Goal: Check status: Check status

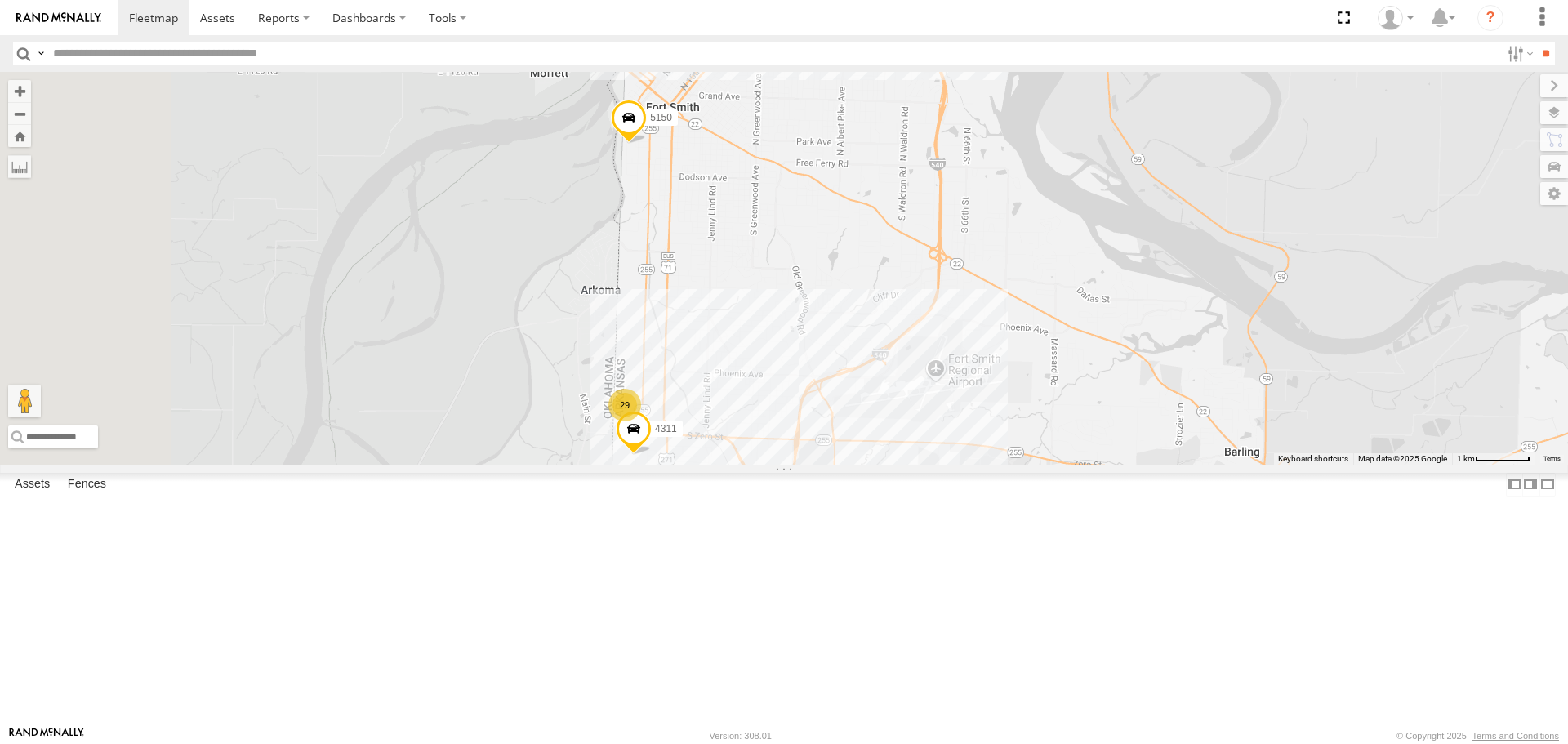
drag, startPoint x: 748, startPoint y: 575, endPoint x: 859, endPoint y: 424, distance: 187.4
click at [861, 426] on div "7768T 40028T 40022T 87121T 40063T T3202 5381-Sold T3209 7774T 37130T 37139T 400…" at bounding box center [784, 268] width 1568 height 392
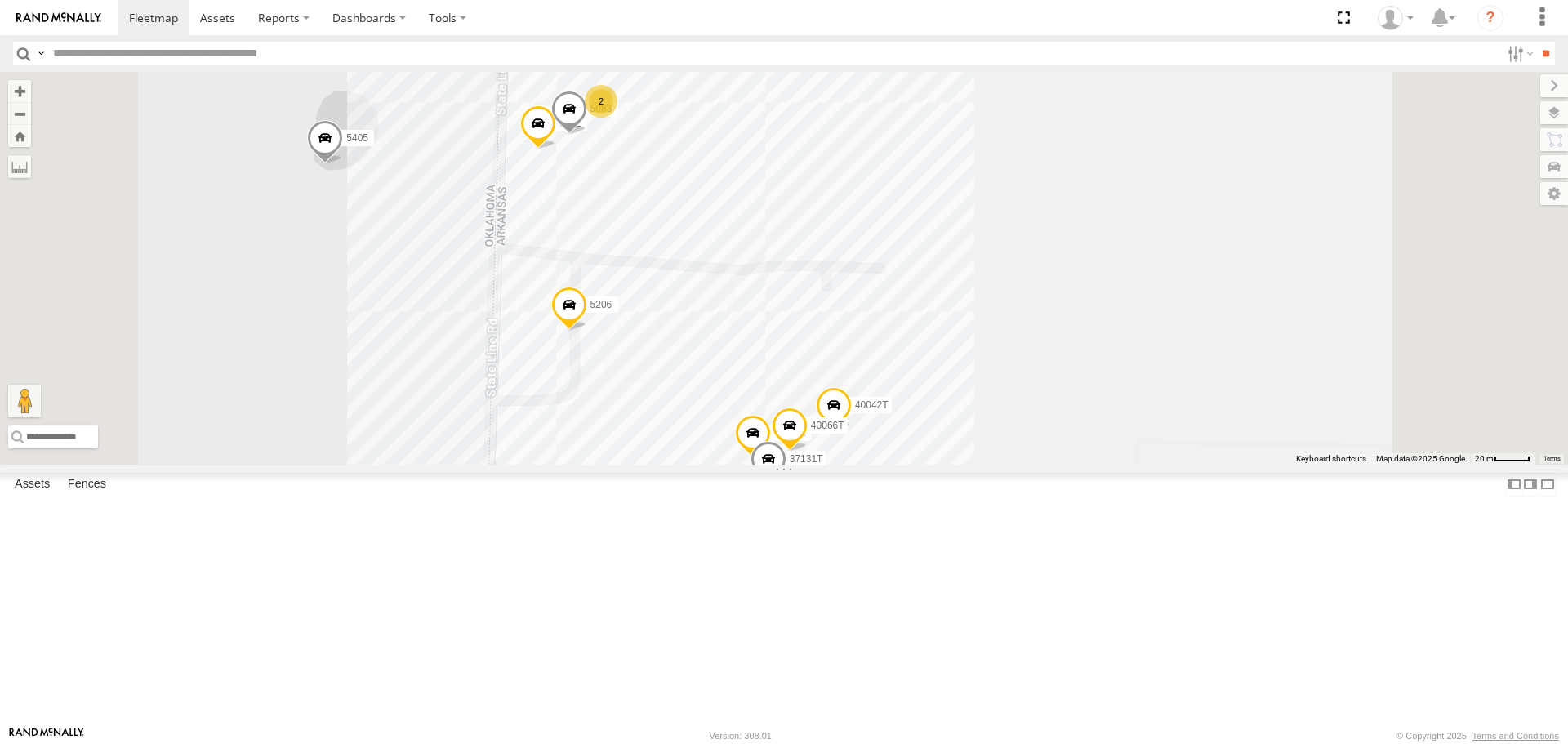
drag, startPoint x: 641, startPoint y: 410, endPoint x: 643, endPoint y: 382, distance: 28.1
click at [643, 382] on div "7768T 40028T 40022T 87121T 40063T T3202 5381-Sold T3209 7774T 37130T 37139T 400…" at bounding box center [784, 268] width 1568 height 392
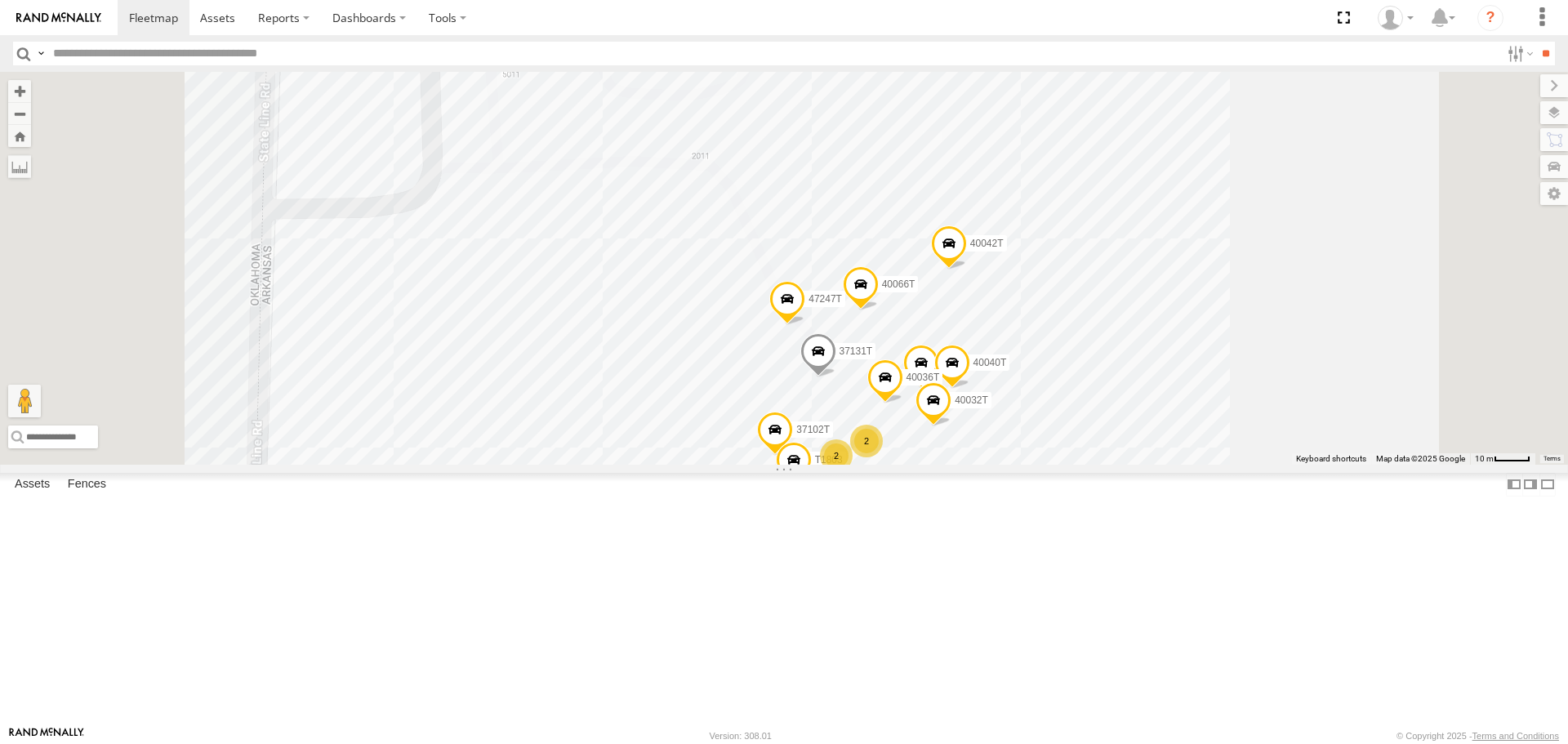
drag, startPoint x: 769, startPoint y: 541, endPoint x: 784, endPoint y: 512, distance: 32.6
click at [784, 464] on div "7768T 40028T 40022T 87121T 40063T T3202 5381-Sold T3209 7774T 37130T 37139T 400…" at bounding box center [784, 268] width 1568 height 392
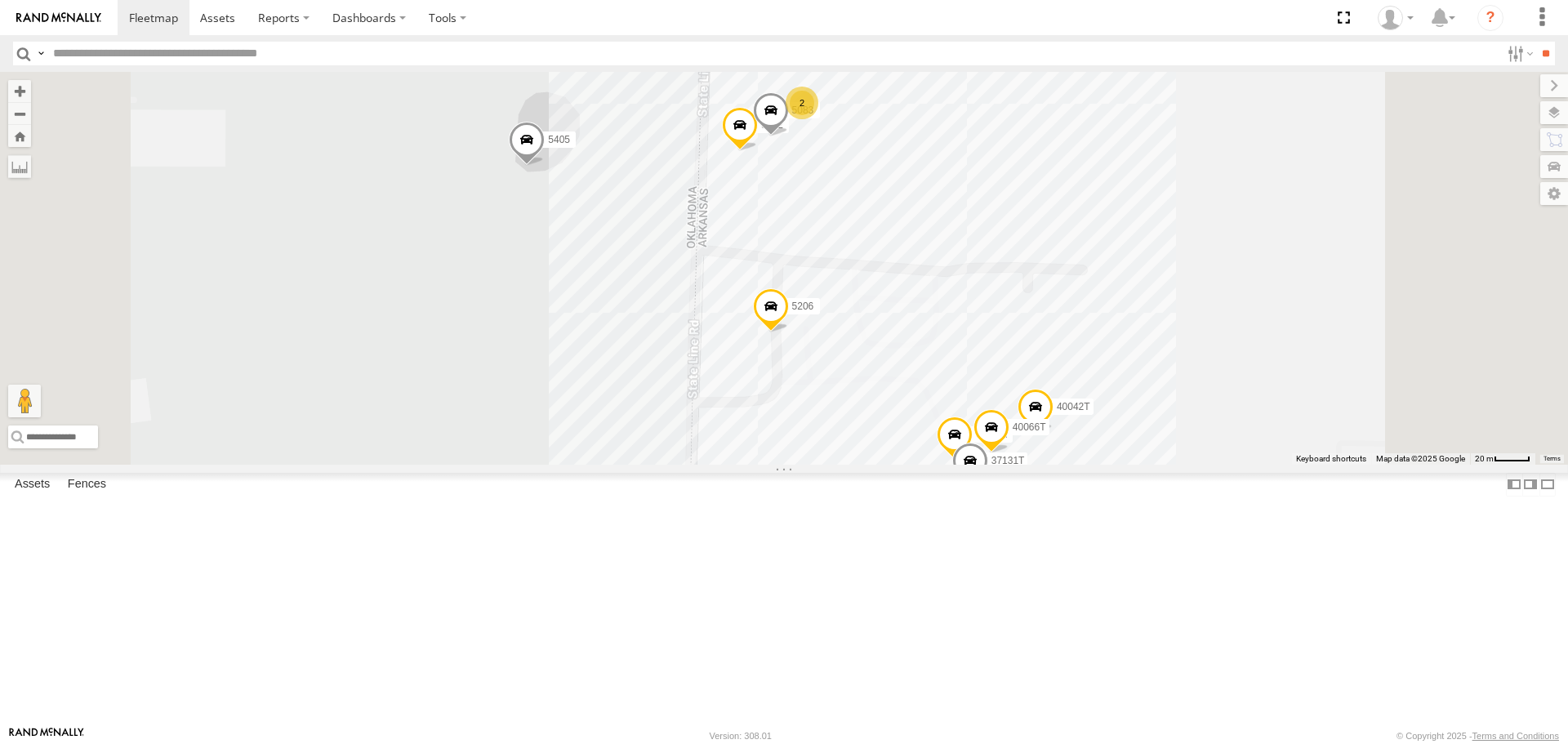
drag, startPoint x: 810, startPoint y: 447, endPoint x: 799, endPoint y: 527, distance: 80.8
click at [800, 464] on div "7768T 40028T 40022T 87121T 40063T T3202 5381-Sold T3209 7774T 37130T 37139T 400…" at bounding box center [784, 268] width 1568 height 392
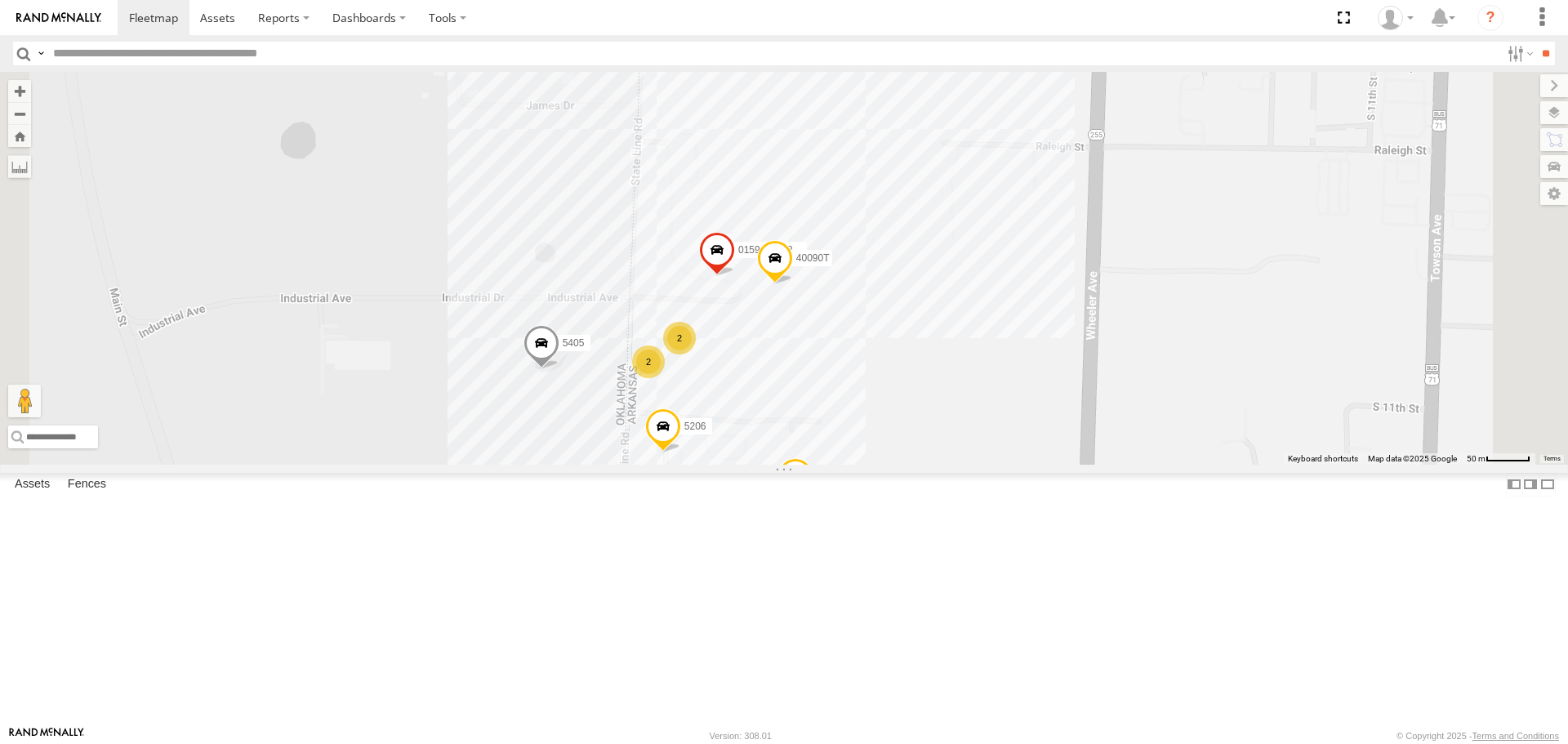
drag, startPoint x: 1214, startPoint y: 506, endPoint x: 1204, endPoint y: 619, distance: 113.4
click at [1204, 464] on div "7768T 40028T 40022T 87121T 40063T T3202 5381-Sold T3209 7774T 37130T 37139T 400…" at bounding box center [784, 268] width 1568 height 392
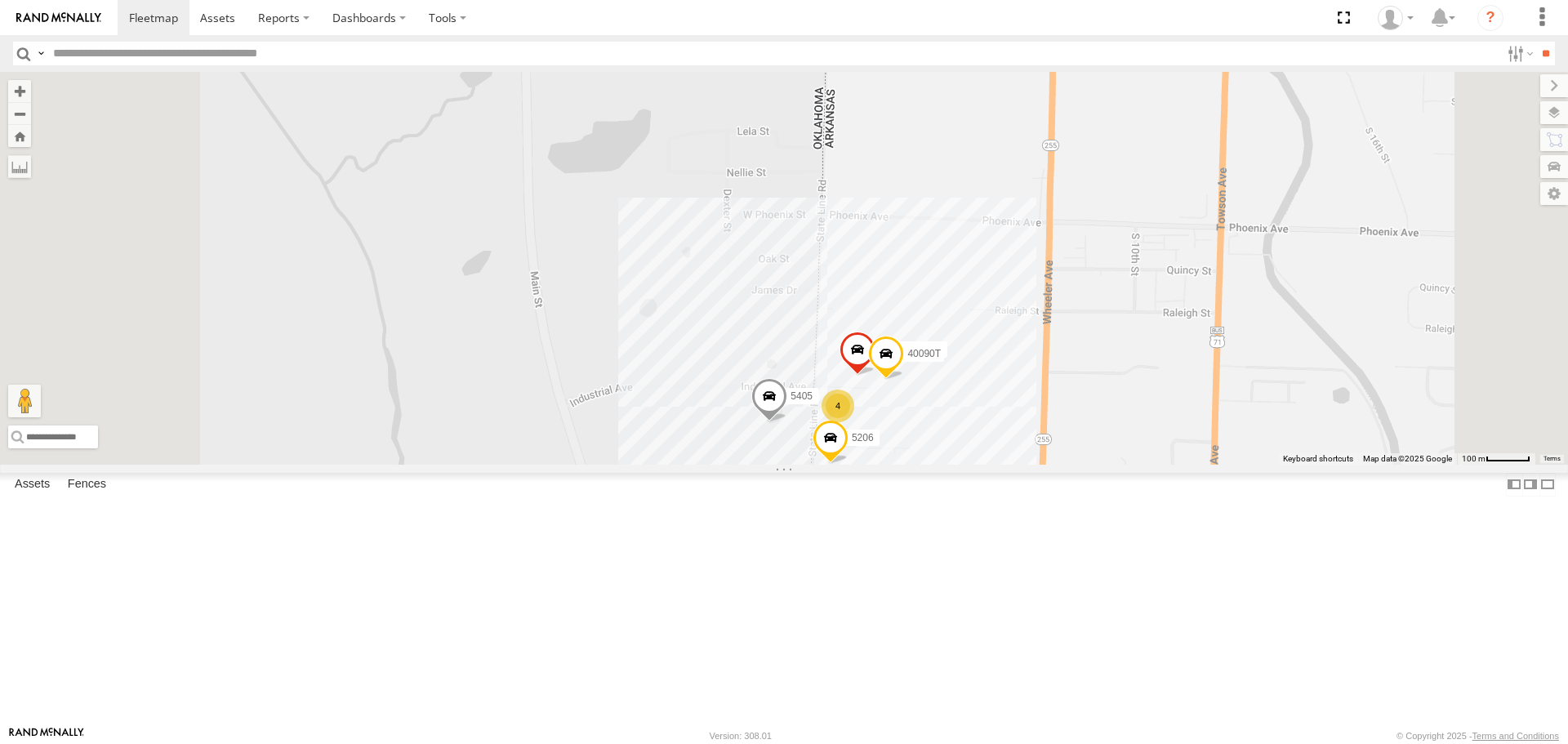
drag, startPoint x: 859, startPoint y: 620, endPoint x: 854, endPoint y: 534, distance: 86.1
click at [854, 464] on div "7768T 40028T 40022T 87121T 40063T T3202 5381-Sold T3209 7774T 37130T 37139T 400…" at bounding box center [784, 268] width 1568 height 392
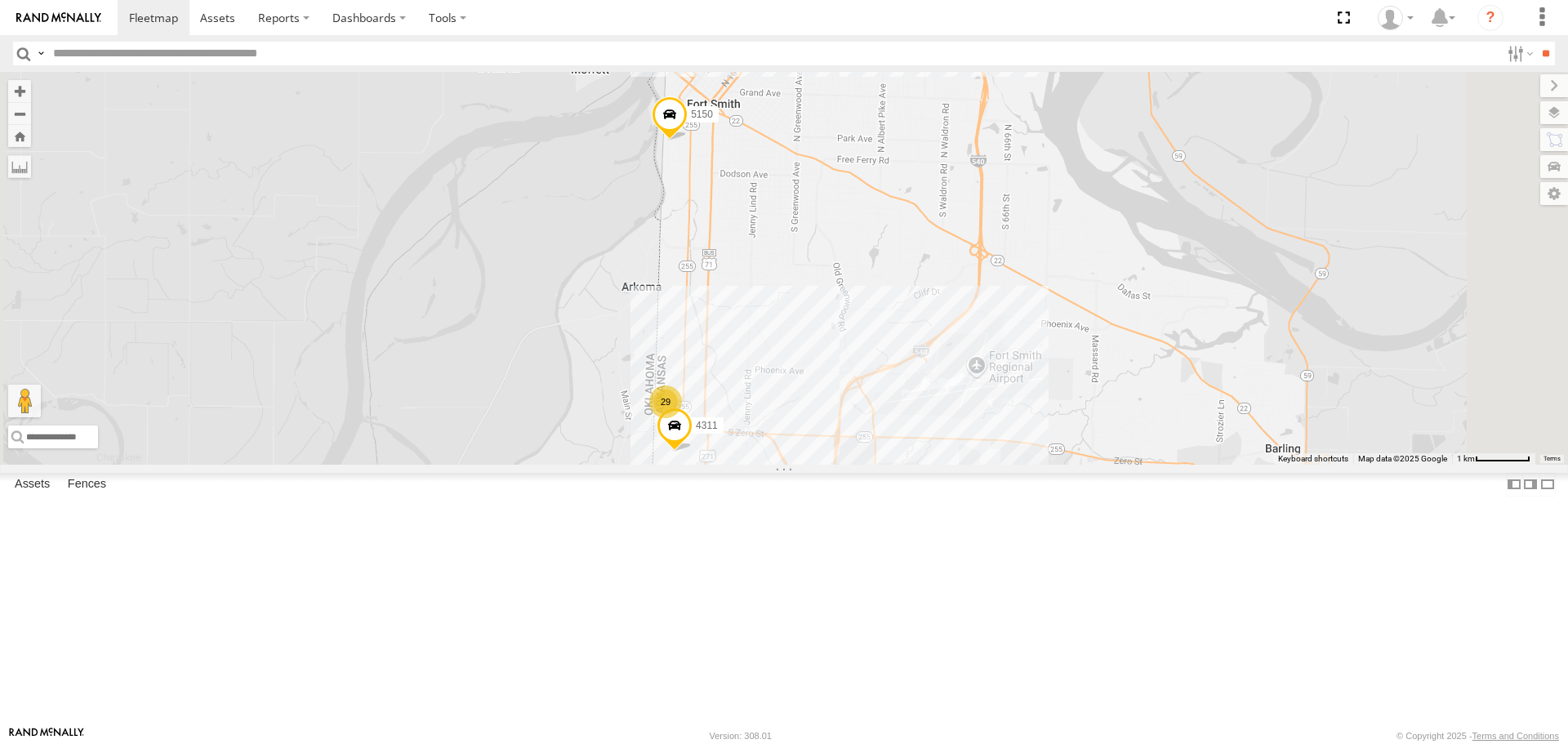
drag, startPoint x: 709, startPoint y: 550, endPoint x: 722, endPoint y: 458, distance: 92.9
click at [722, 459] on div "7768T 40028T 40022T 87121T 40063T T3202 5381-Sold T3209 7774T 37130T 37139T 400…" at bounding box center [784, 268] width 1568 height 392
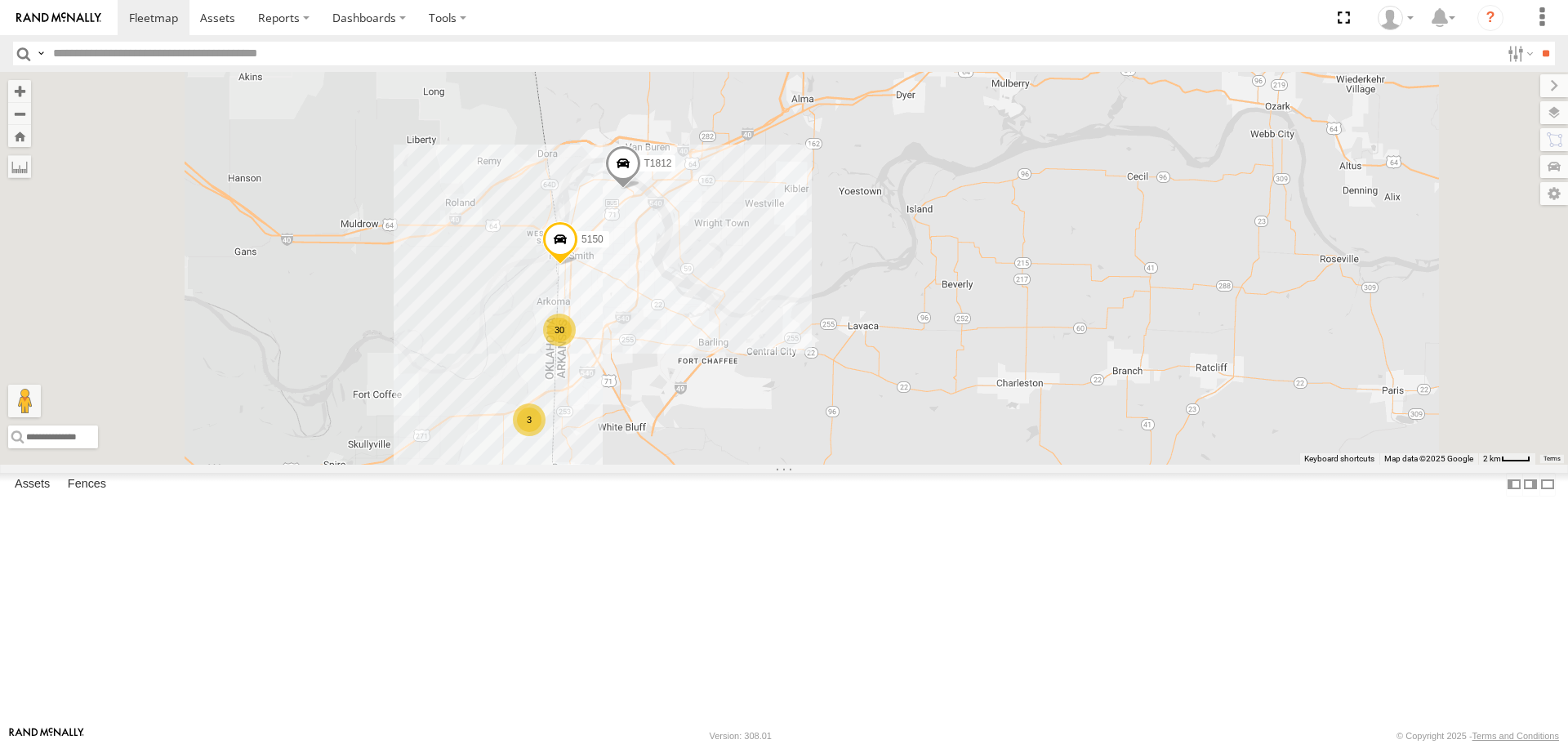
drag, startPoint x: 1011, startPoint y: 530, endPoint x: 1019, endPoint y: 520, distance: 12.8
click at [1019, 464] on div "7768T 40028T 40022T 87121T 40063T T3202 5381-Sold T3209 7774T 37130T 37139T 400…" at bounding box center [784, 268] width 1568 height 392
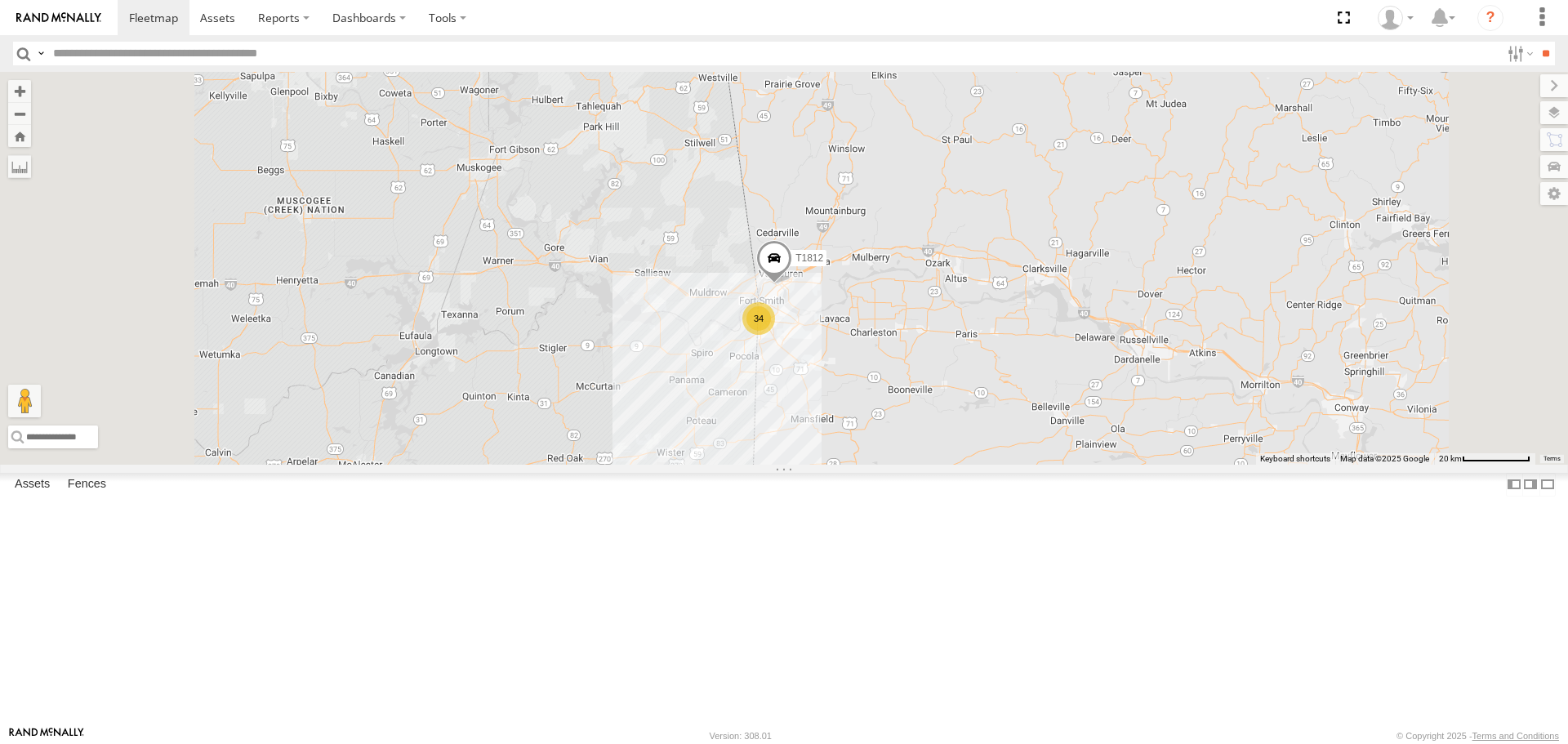
drag, startPoint x: 791, startPoint y: 609, endPoint x: 798, endPoint y: 524, distance: 85.3
click at [798, 464] on div "7768T 40028T 40022T 87121T 40063T T3202 5381-Sold T3209 7774T 37130T 37139T 400…" at bounding box center [784, 268] width 1568 height 392
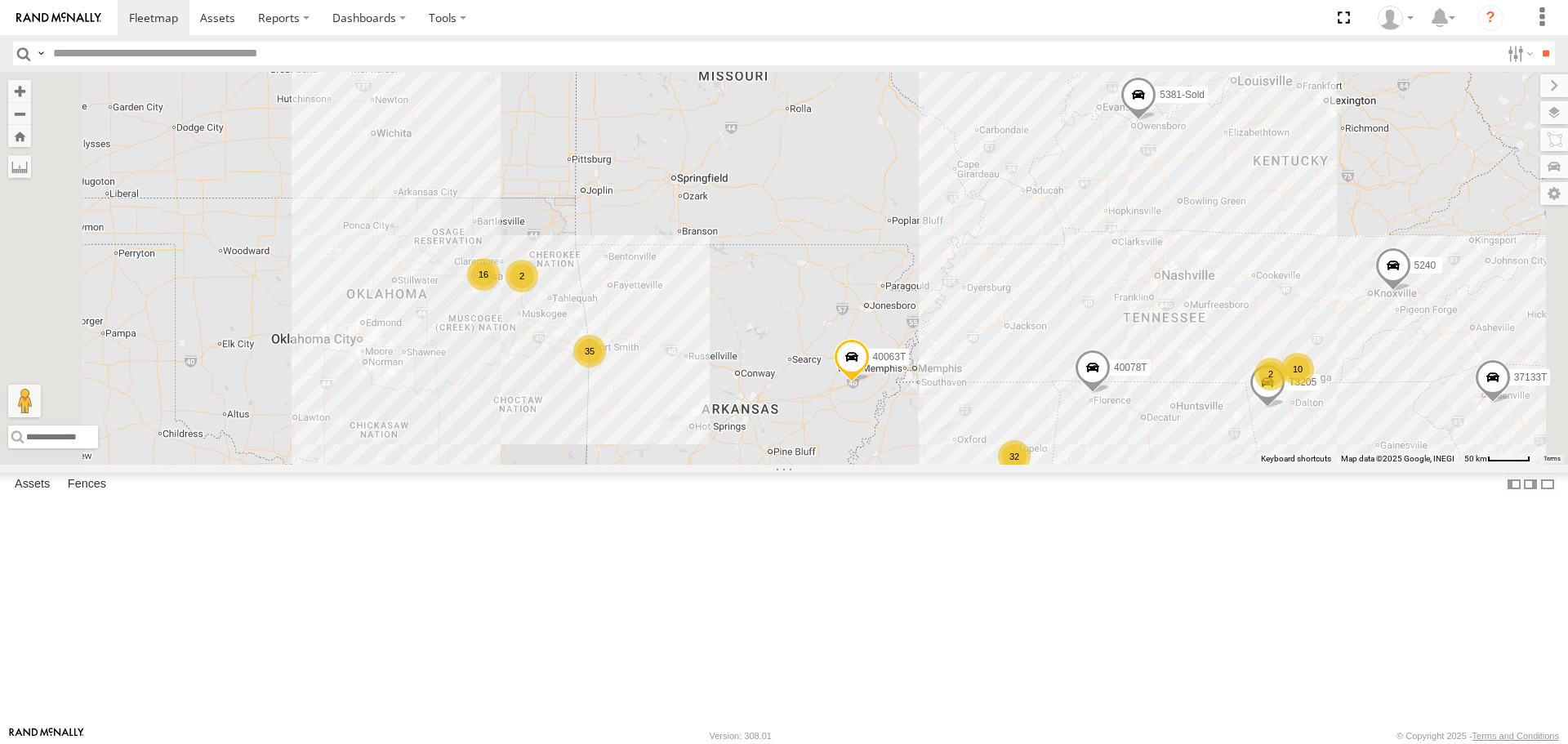
drag, startPoint x: 608, startPoint y: 518, endPoint x: 556, endPoint y: 506, distance: 53.4
click at [556, 464] on div "7768T 40028T 40022T 87121T 40063T T3202 5381-Sold T3209 7774T 37130T 37139T 400…" at bounding box center [784, 268] width 1568 height 392
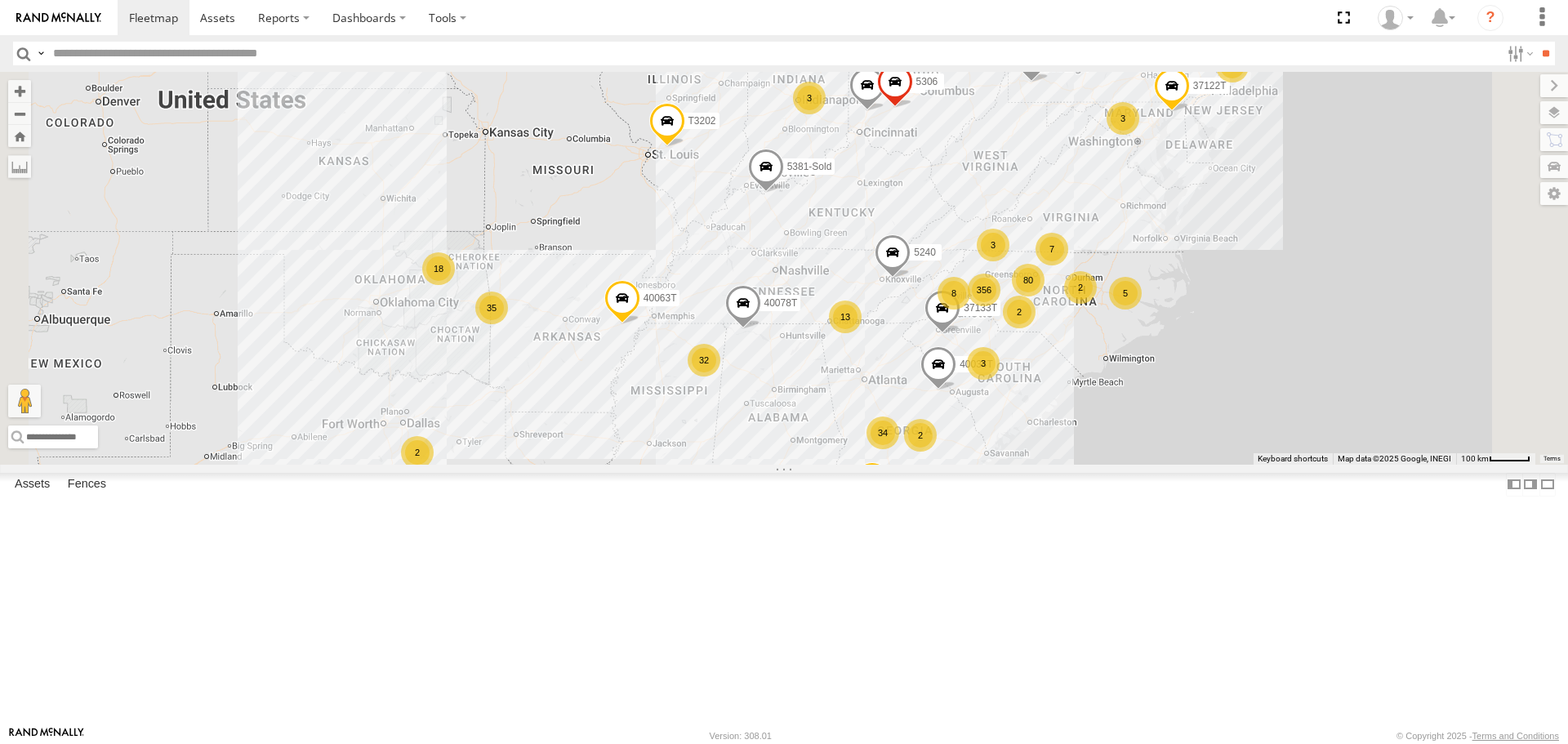
drag, startPoint x: 875, startPoint y: 585, endPoint x: 897, endPoint y: 562, distance: 31.8
click at [897, 464] on div "7768T 40028T 40022T 87121T 40063T T3202 5381-Sold T3209 7774T 37130T 37139T 400…" at bounding box center [784, 268] width 1568 height 392
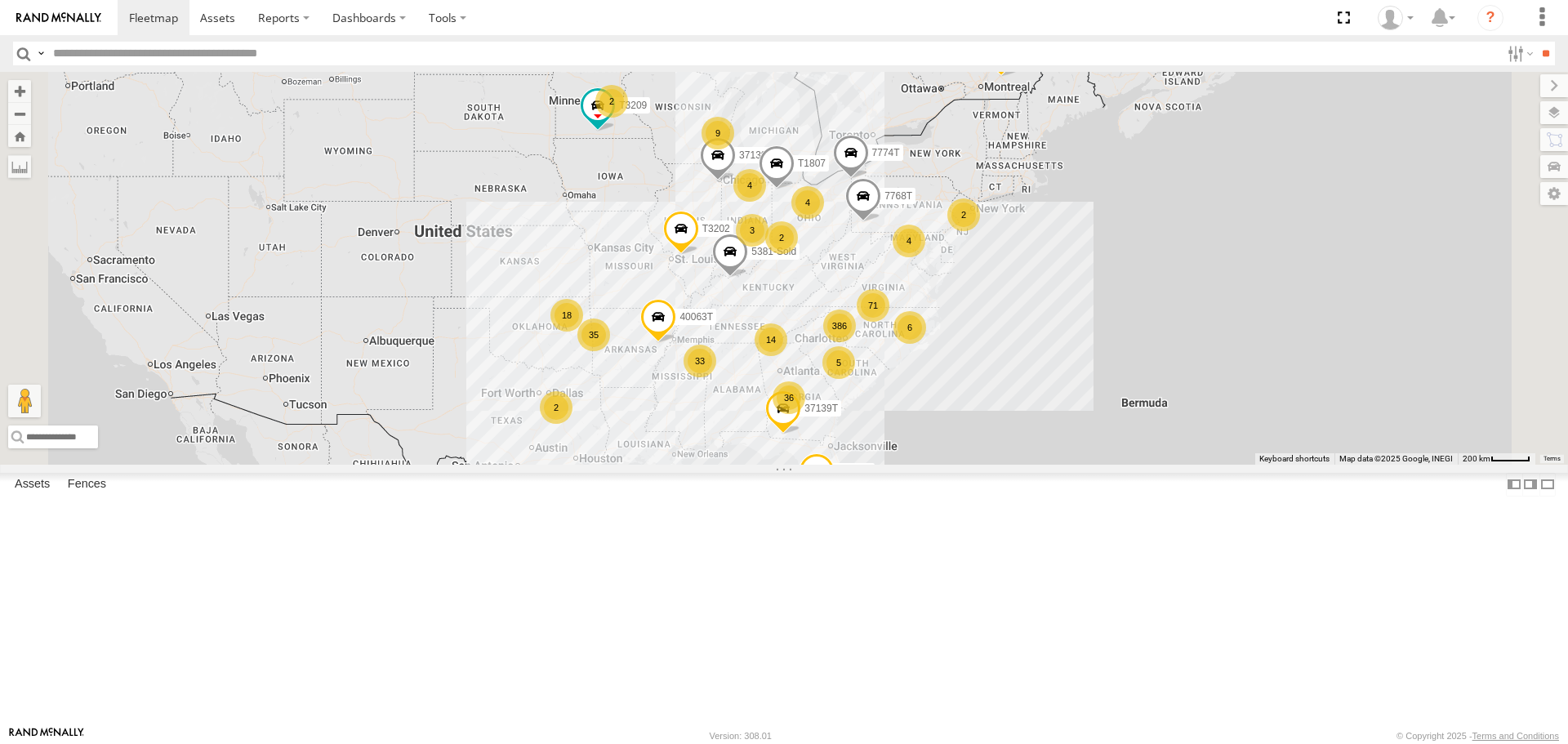
drag, startPoint x: 648, startPoint y: 534, endPoint x: 641, endPoint y: 509, distance: 26.0
click at [641, 464] on div "7768T 40028T 40022T 87121T 40063T T3202 5381-Sold T3209 7774T 37130T 37139T 386…" at bounding box center [784, 268] width 1568 height 392
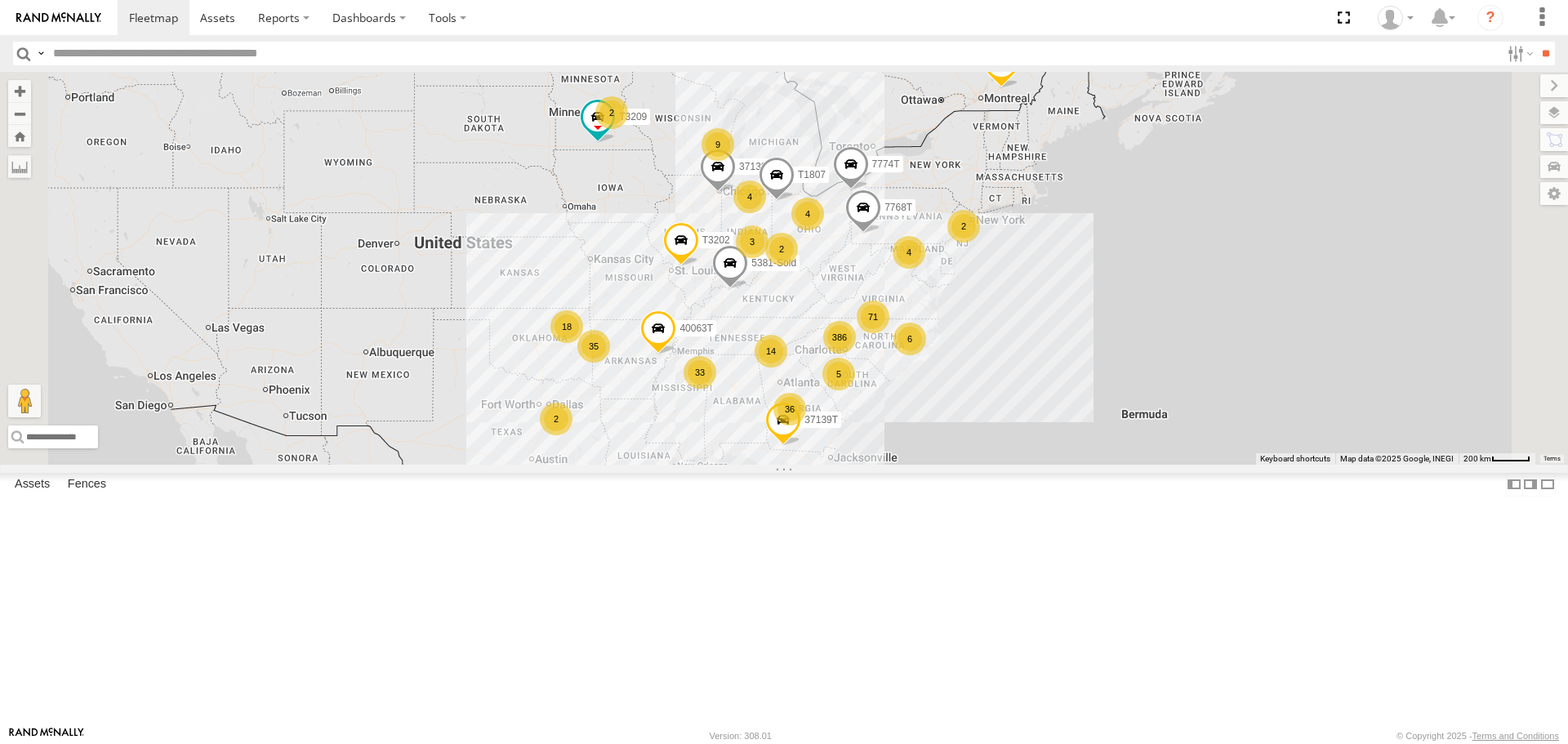
drag, startPoint x: 639, startPoint y: 404, endPoint x: 637, endPoint y: 444, distance: 40.0
click at [637, 445] on div "7768T 40028T 40022T 87121T 40063T T3202 5381-Sold T3209 7774T 37130T 37139T 386…" at bounding box center [784, 268] width 1568 height 392
